Goal: Navigation & Orientation: Understand site structure

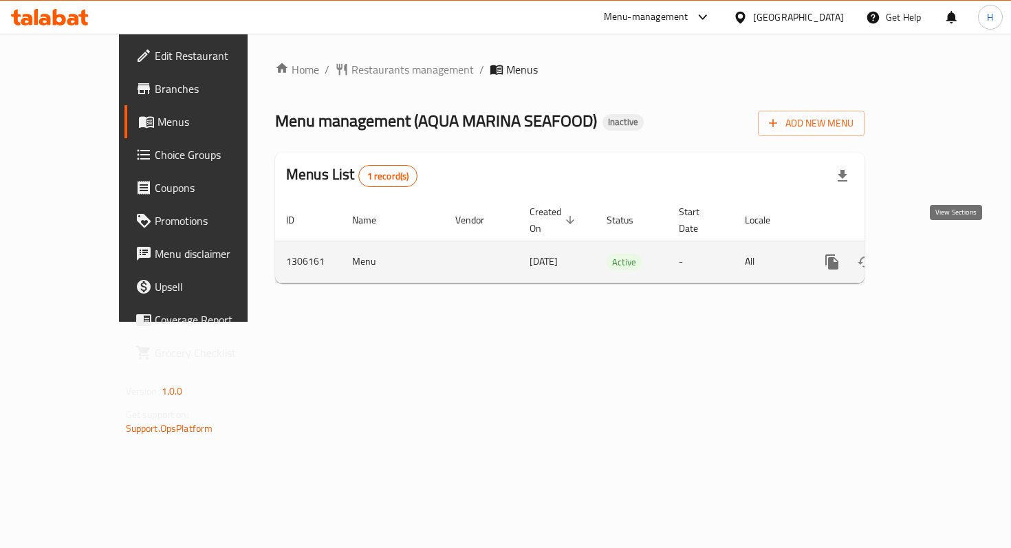
click at [940, 254] on icon "enhanced table" at bounding box center [931, 262] width 17 height 17
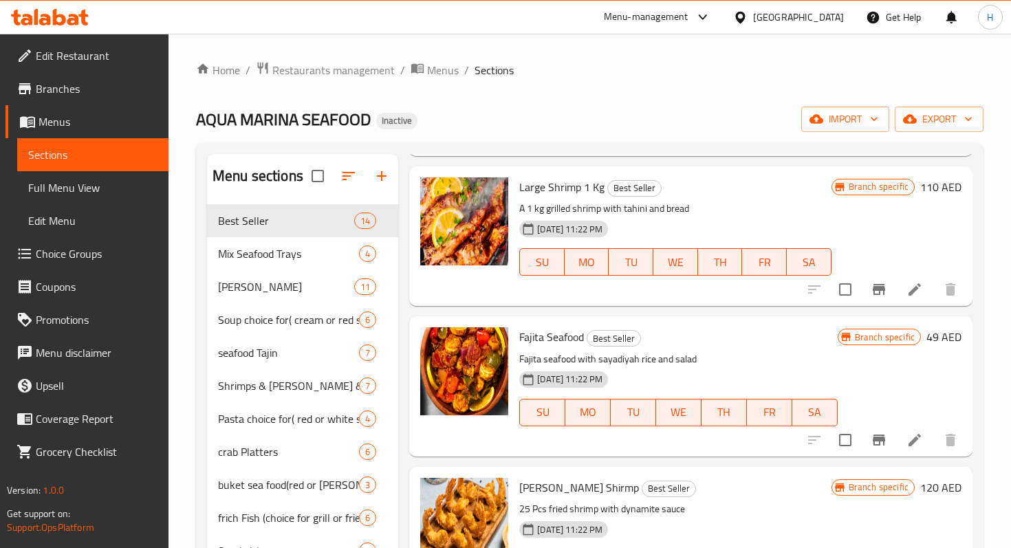
scroll to position [697, 0]
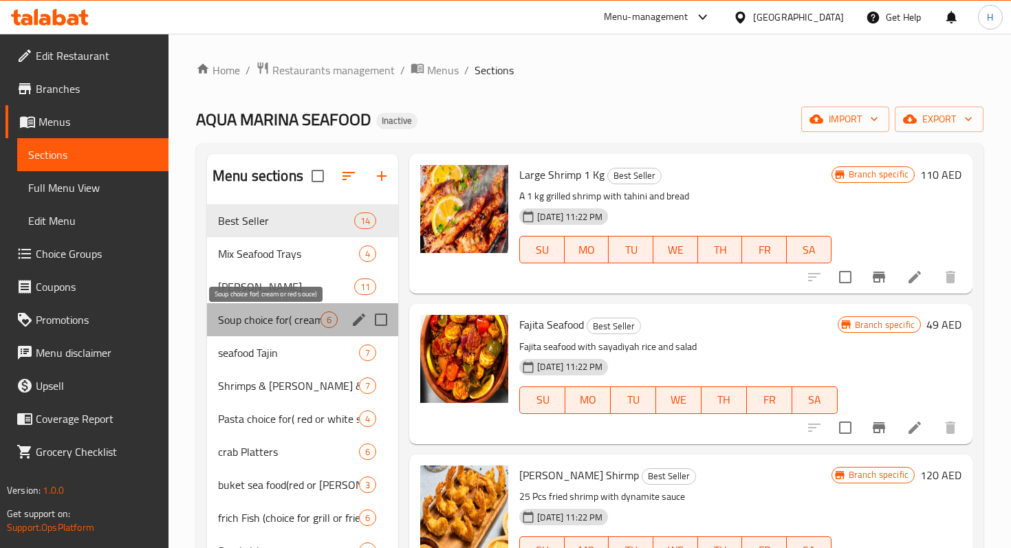
click at [252, 323] on span "Soup choice for( cream or red souce)" at bounding box center [269, 320] width 102 height 17
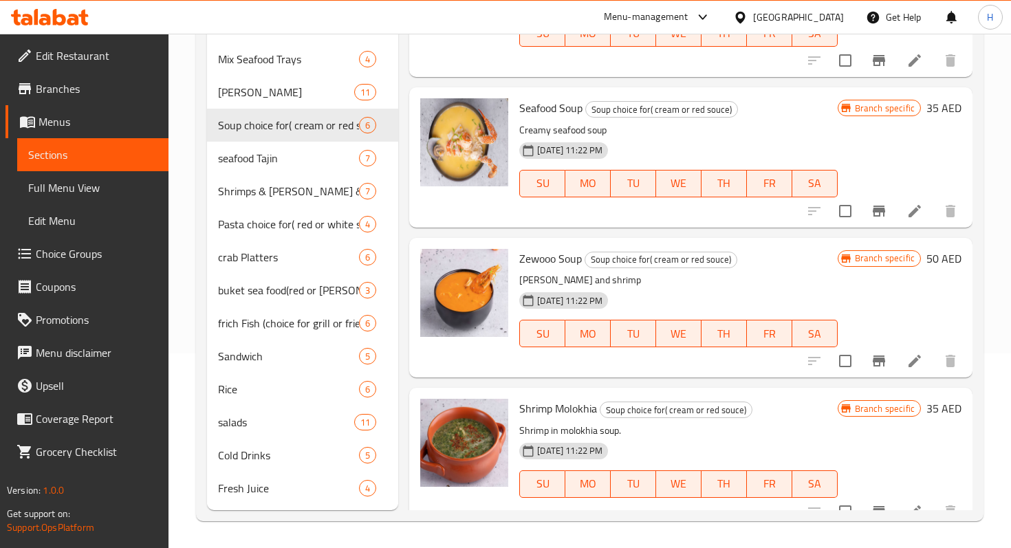
scroll to position [195, 0]
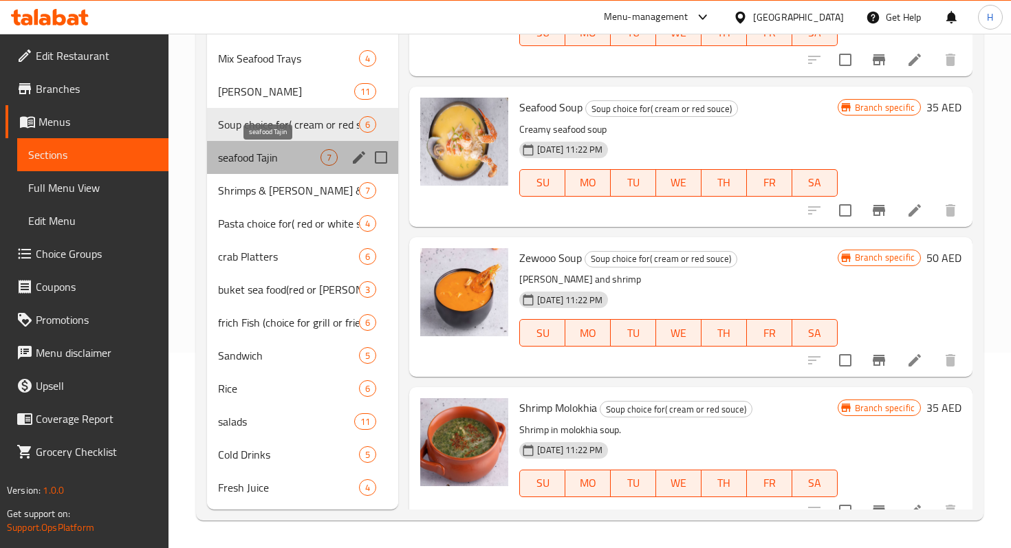
click at [296, 155] on span "seafood Tajin" at bounding box center [269, 157] width 102 height 17
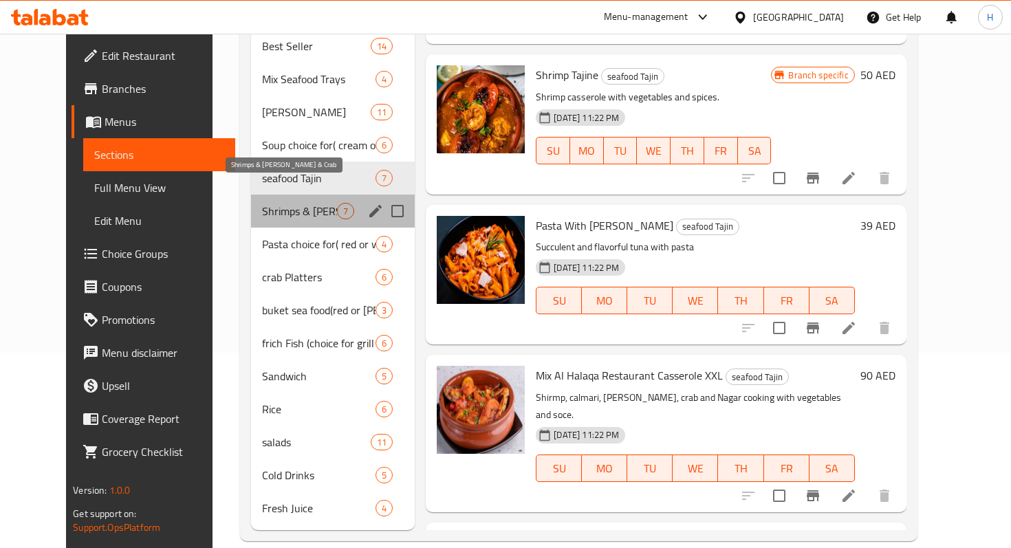
click at [301, 203] on span "Shrimps & [PERSON_NAME] & Crab" at bounding box center [299, 211] width 75 height 17
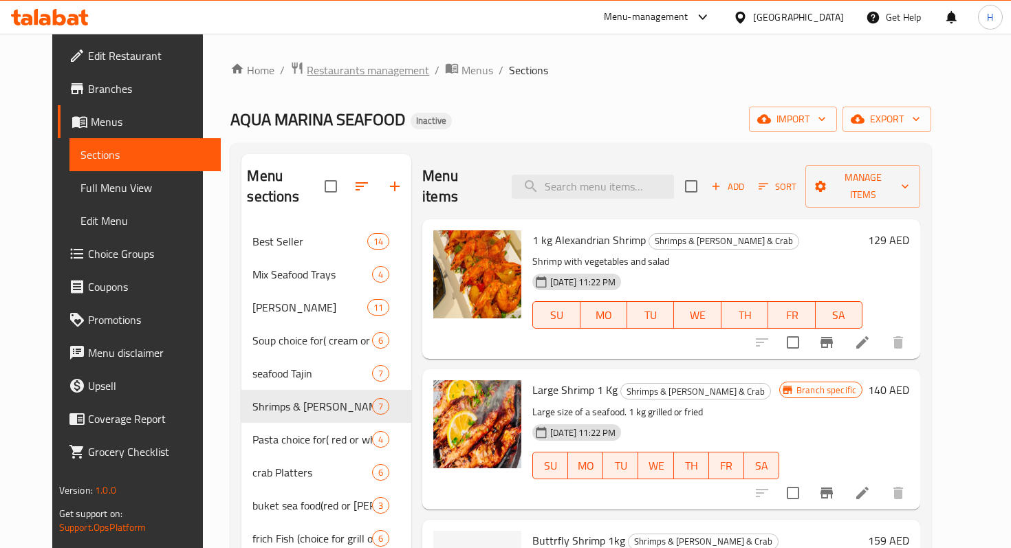
click at [307, 77] on span "Restaurants management" at bounding box center [368, 70] width 122 height 17
